Goal: Task Accomplishment & Management: Use online tool/utility

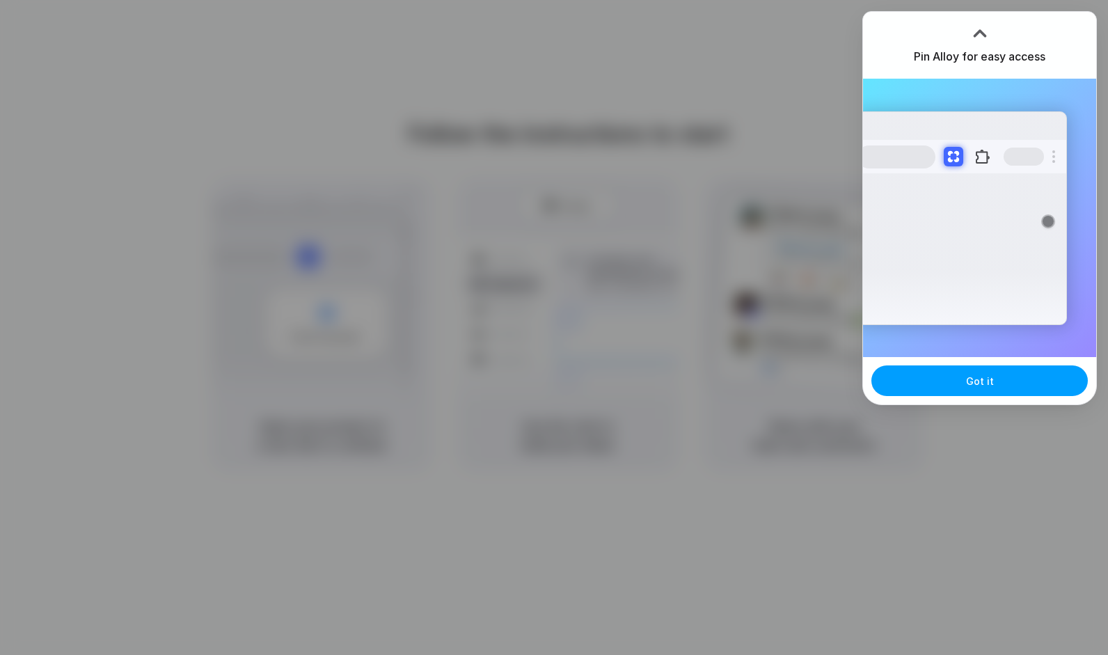
click at [962, 373] on button "Got it" at bounding box center [979, 380] width 216 height 31
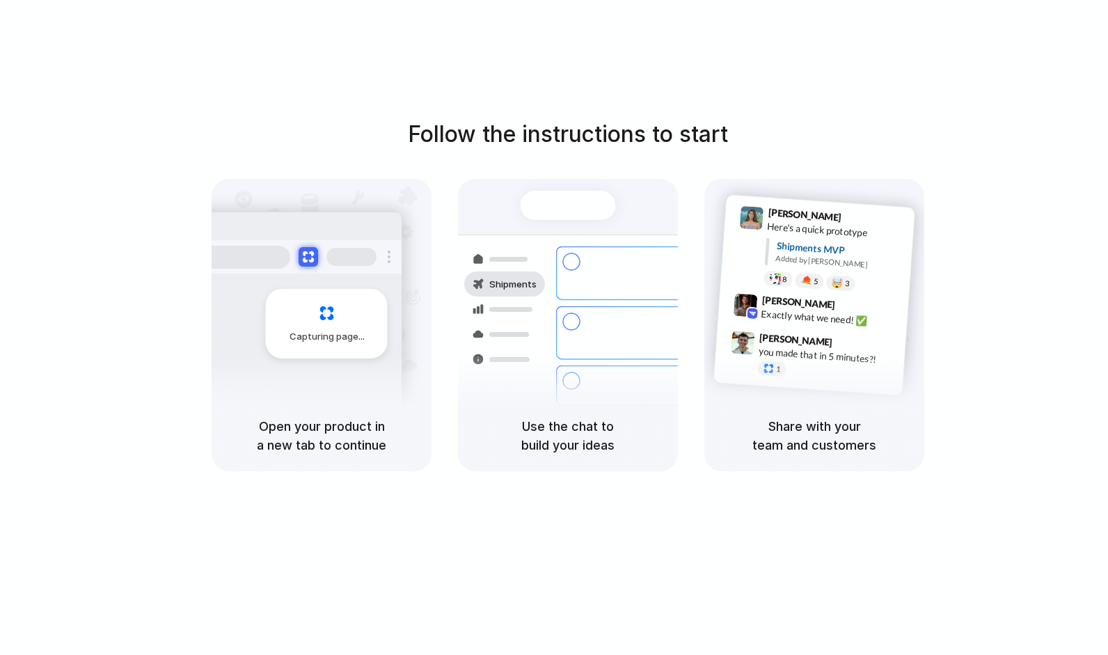
click at [519, 320] on div at bounding box center [504, 308] width 81 height 25
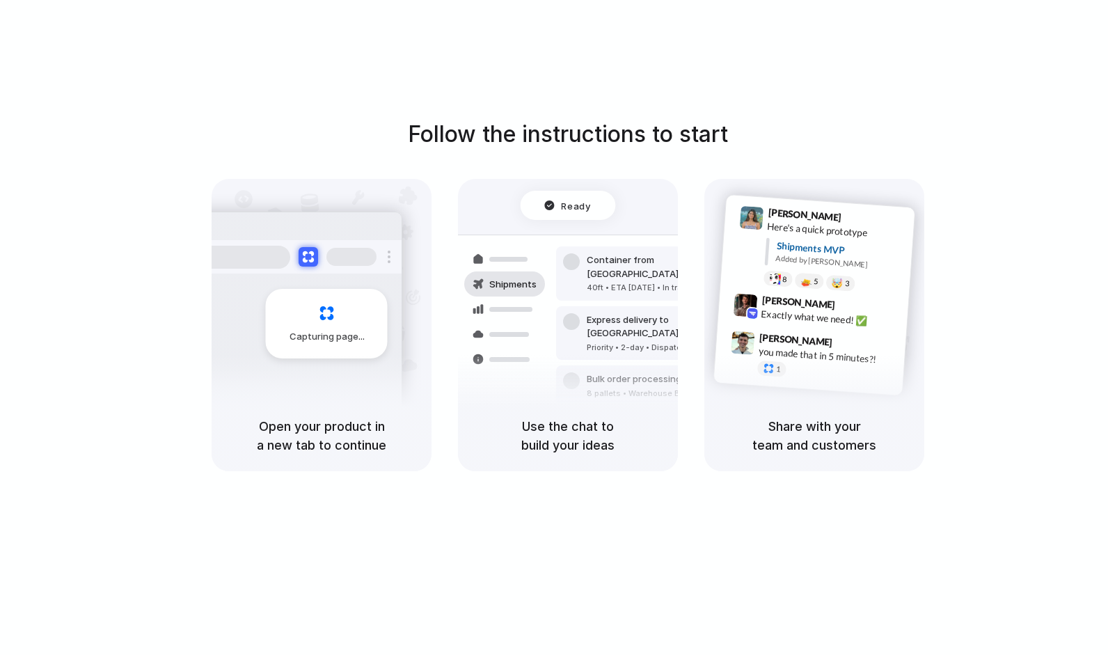
click at [387, 469] on div "Open your product in a new tab to continue" at bounding box center [322, 435] width 220 height 71
click at [422, 451] on div "Open your product in a new tab to continue" at bounding box center [322, 435] width 220 height 71
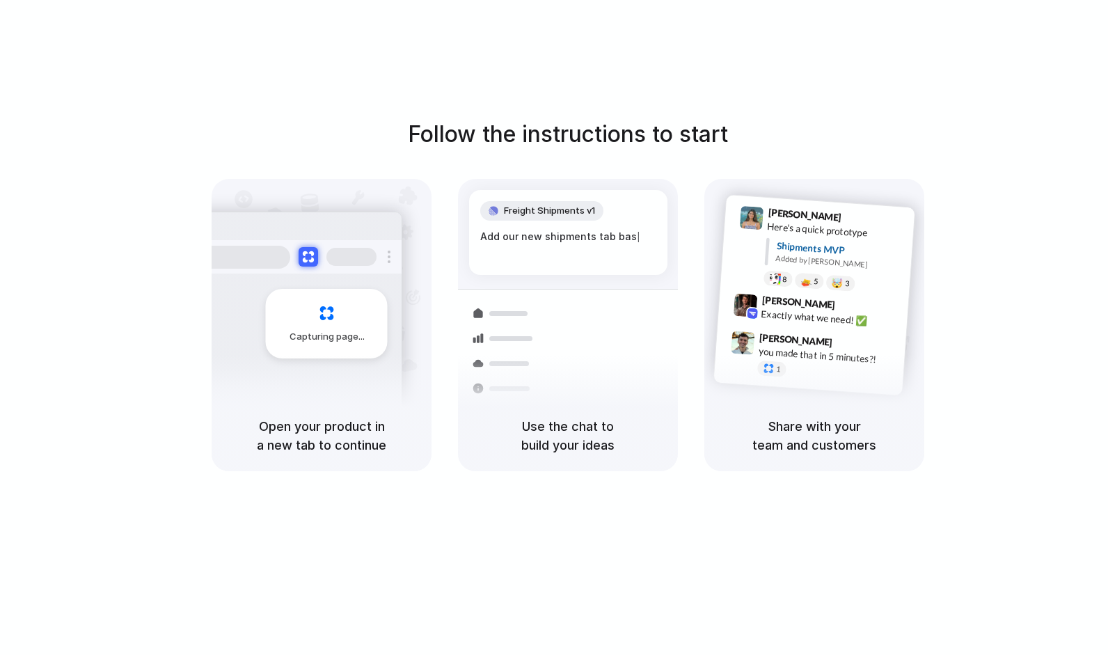
click at [386, 307] on div "Capturing page" at bounding box center [327, 324] width 122 height 70
